Goal: Check status: Check status

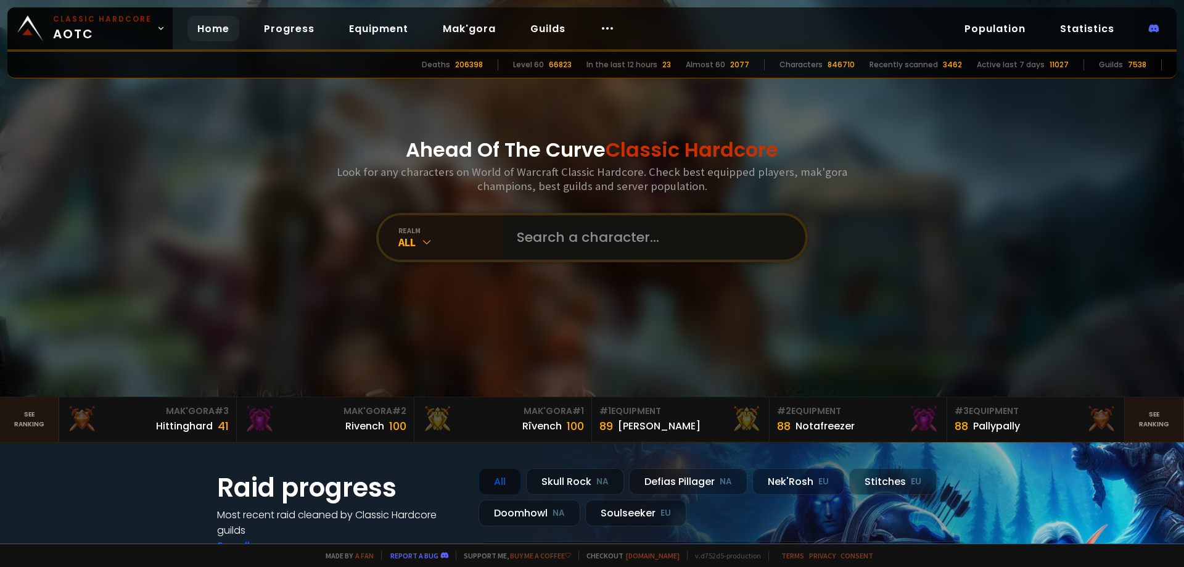
click at [565, 237] on input "text" at bounding box center [649, 237] width 281 height 44
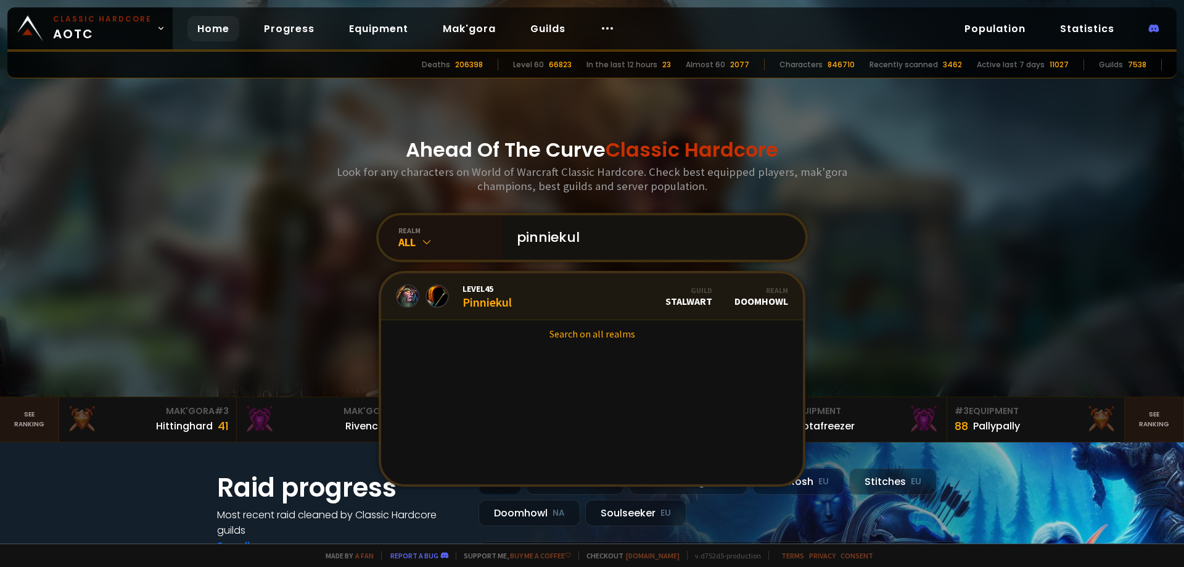
type input "pinniekul"
click at [539, 294] on link "Level 45 Pinniekul Guild Stalwart Realm Doomhowl" at bounding box center [592, 296] width 422 height 47
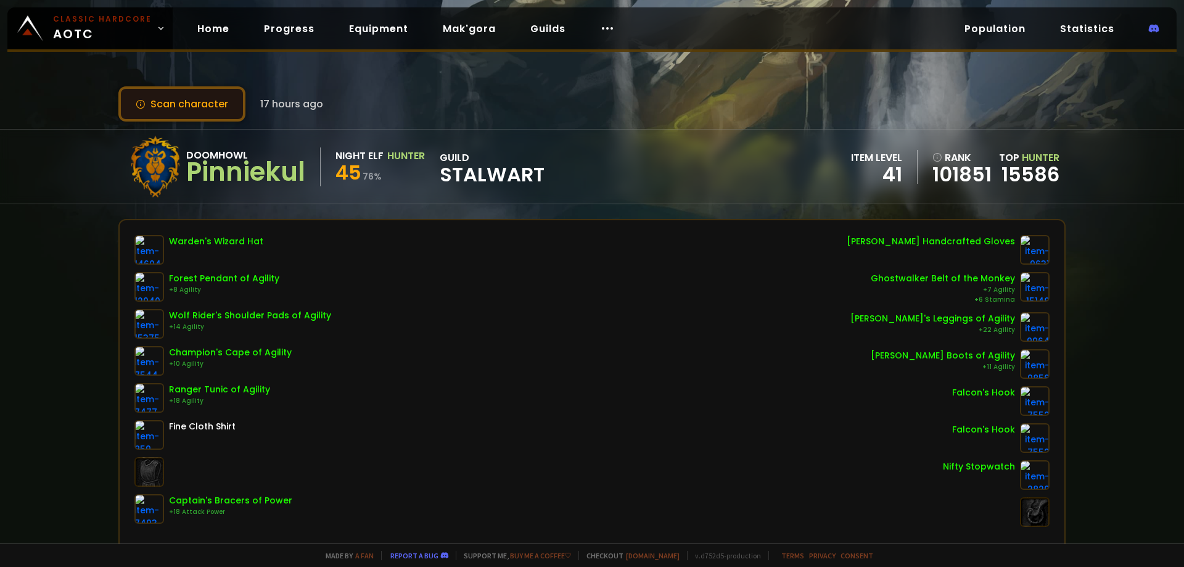
click at [202, 113] on button "Scan character" at bounding box center [181, 103] width 127 height 35
click at [181, 99] on button "Scan character" at bounding box center [181, 103] width 127 height 35
click at [672, 123] on div "Scan character 18 hours ago Doomhowl Pinniekul Night Elf Hunter 45 76 % guild S…" at bounding box center [592, 271] width 1184 height 543
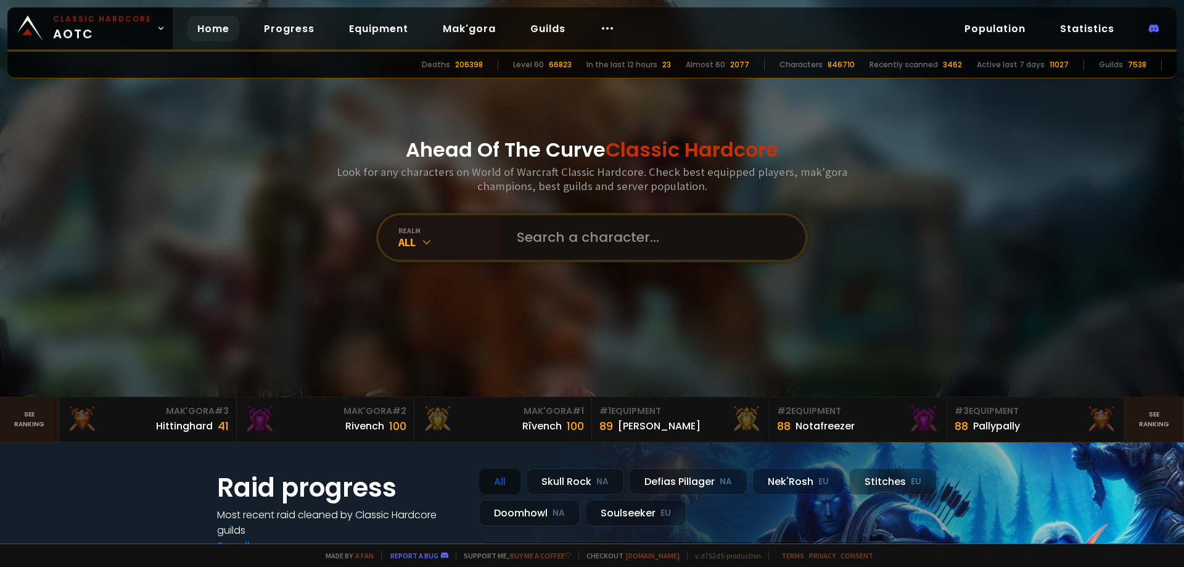
click at [536, 236] on input "text" at bounding box center [649, 237] width 281 height 44
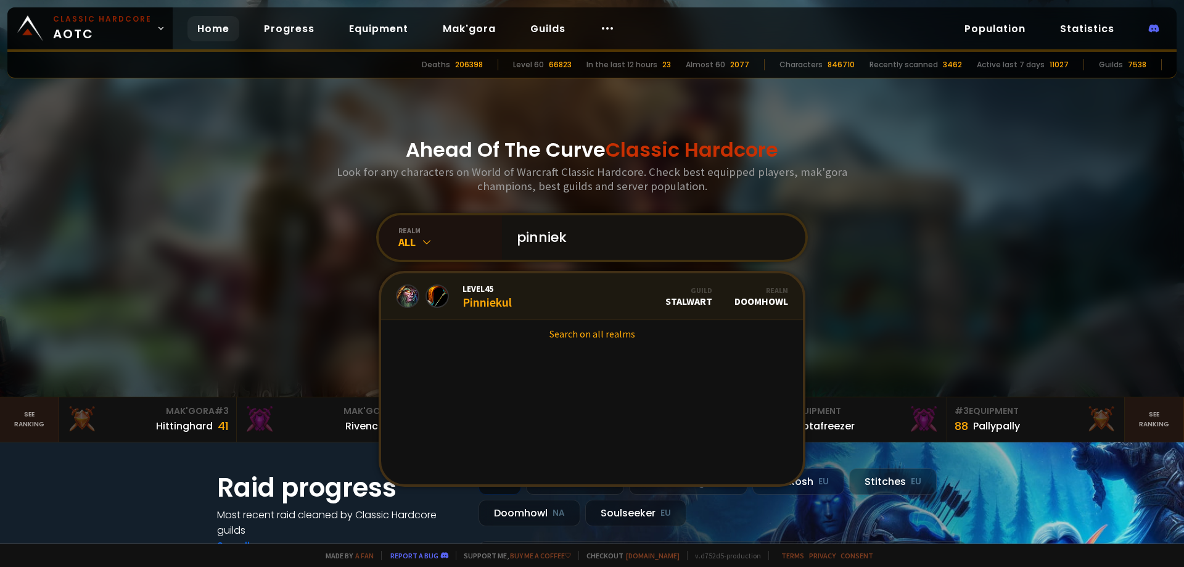
type input "pinniek"
click at [496, 297] on div "Level 45 Pinniekul" at bounding box center [486, 296] width 49 height 27
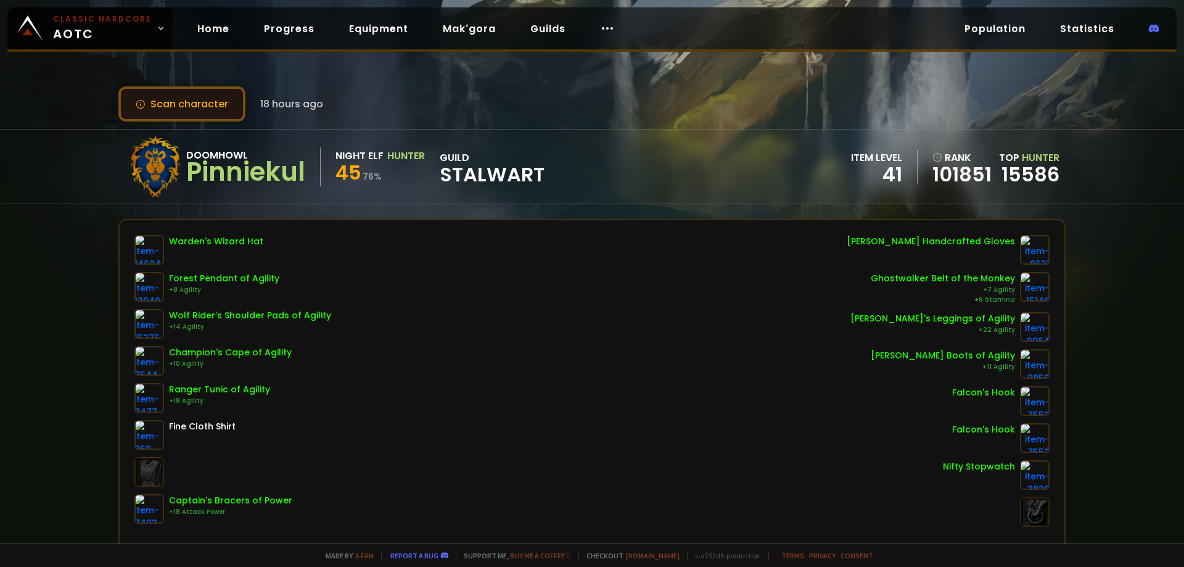
click at [156, 112] on button "Scan character" at bounding box center [181, 103] width 127 height 35
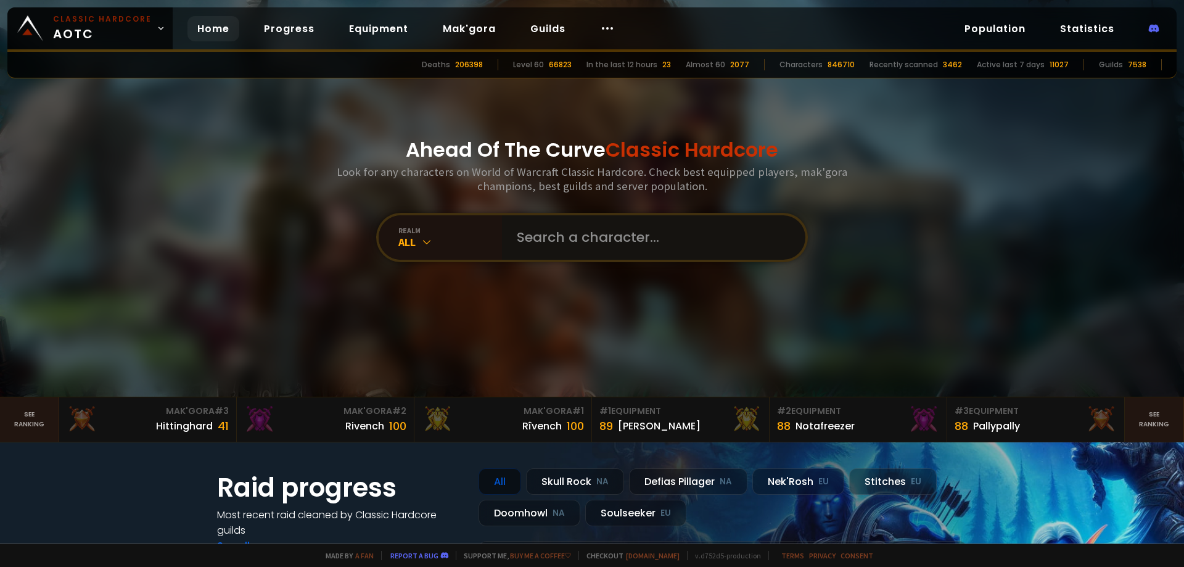
click at [610, 247] on input "text" at bounding box center [649, 237] width 281 height 44
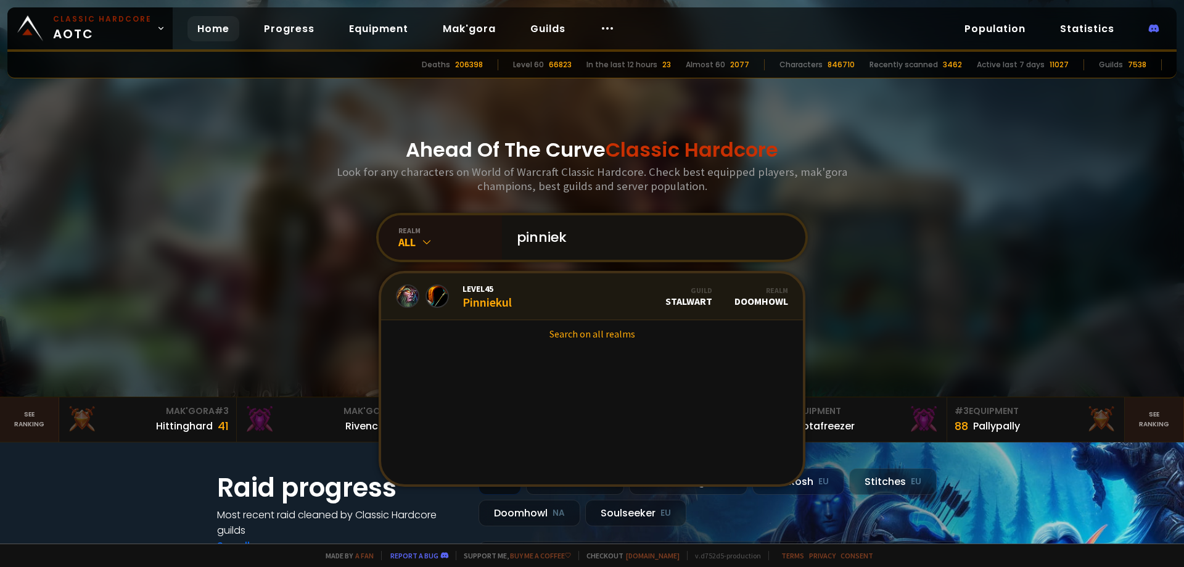
type input "pinniek"
click at [540, 297] on link "Level 45 Pinniekul Guild Stalwart Realm Doomhowl" at bounding box center [592, 296] width 422 height 47
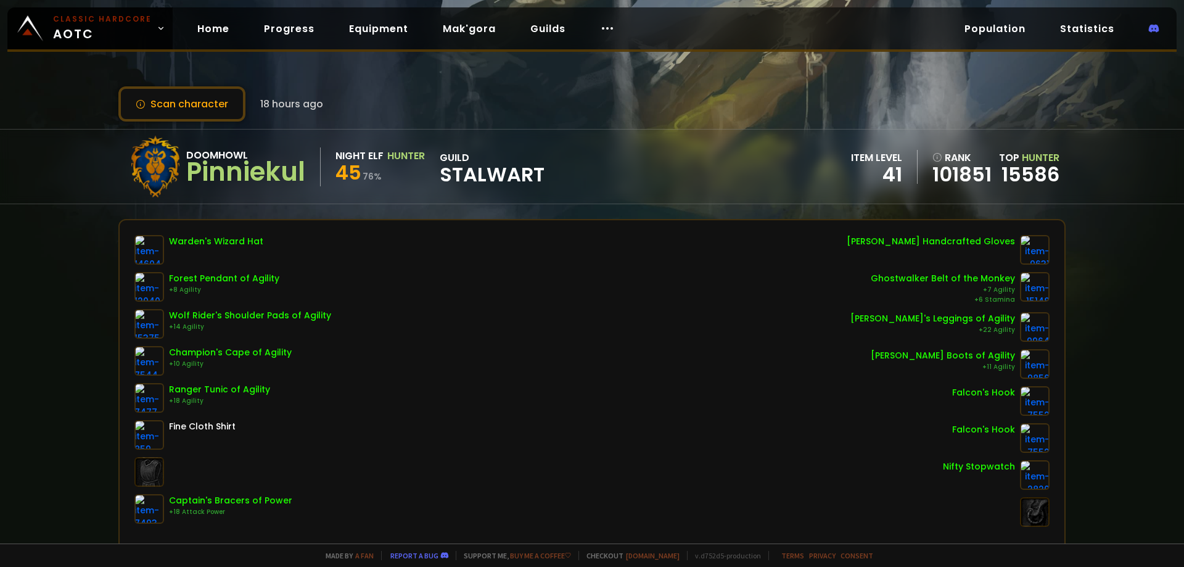
click at [207, 123] on div "Scan character 18 hours ago Doomhowl Pinniekul Night Elf Hunter 45 76 % guild S…" at bounding box center [592, 271] width 1184 height 543
click at [202, 113] on button "Scan character" at bounding box center [181, 103] width 127 height 35
